Goal: Browse casually: Explore the website without a specific task or goal

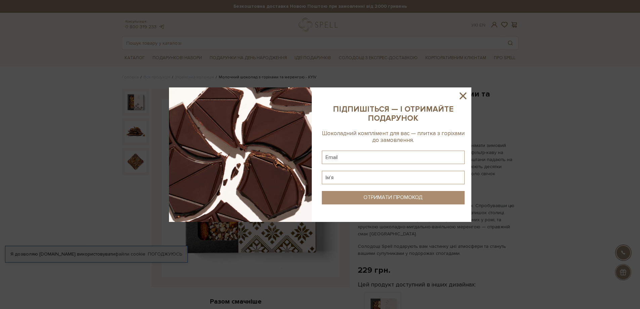
click at [460, 96] on icon at bounding box center [462, 95] width 11 height 11
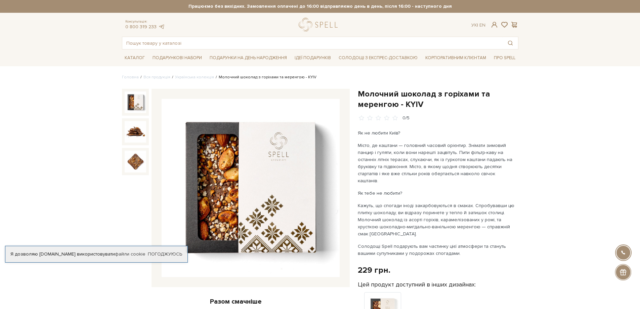
click at [247, 172] on img at bounding box center [251, 188] width 178 height 178
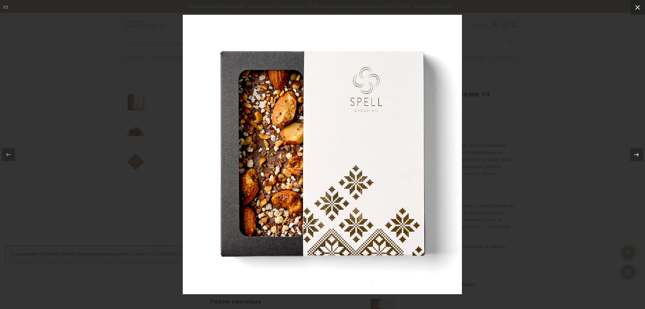
click at [640, 8] on icon at bounding box center [638, 7] width 8 height 8
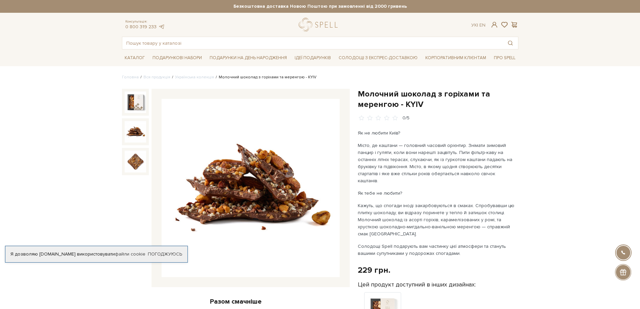
click at [135, 132] on img at bounding box center [136, 132] width 22 height 22
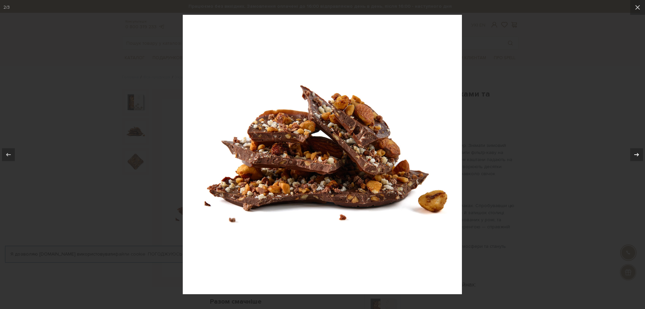
click at [640, 152] on icon at bounding box center [637, 155] width 8 height 8
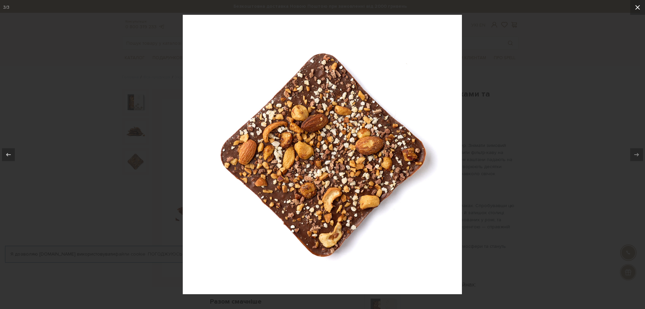
click at [635, 6] on icon at bounding box center [638, 7] width 8 height 8
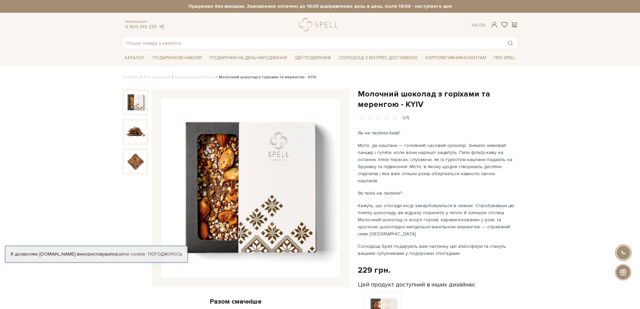
click at [134, 95] on img at bounding box center [136, 102] width 22 height 22
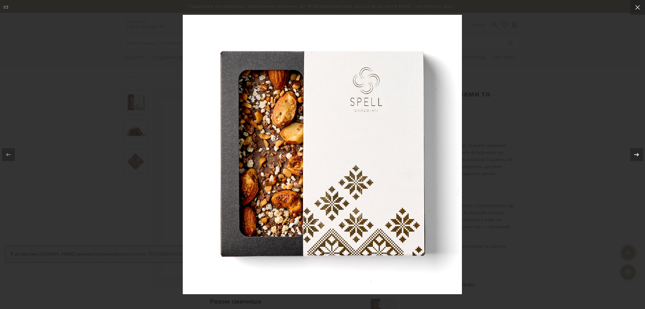
click at [633, 154] on icon at bounding box center [637, 155] width 8 height 8
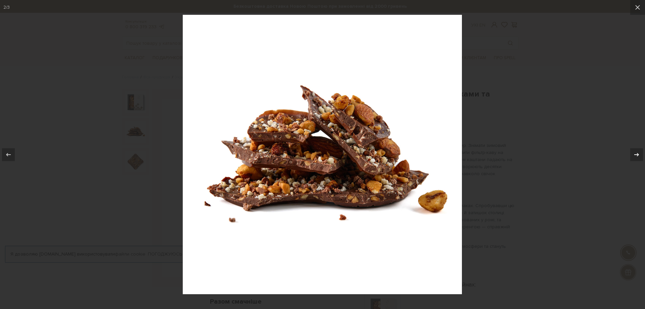
click at [633, 154] on icon at bounding box center [637, 155] width 8 height 8
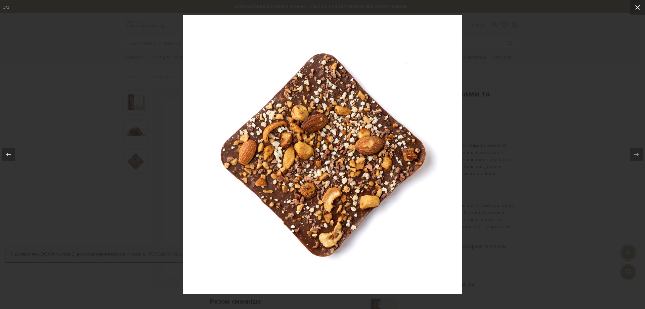
drag, startPoint x: 638, startPoint y: 4, endPoint x: 570, endPoint y: 2, distance: 68.6
click at [638, 4] on icon at bounding box center [638, 7] width 8 height 8
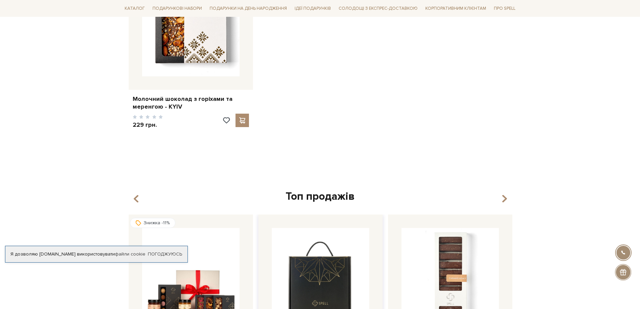
scroll to position [773, 0]
